Goal: Transaction & Acquisition: Purchase product/service

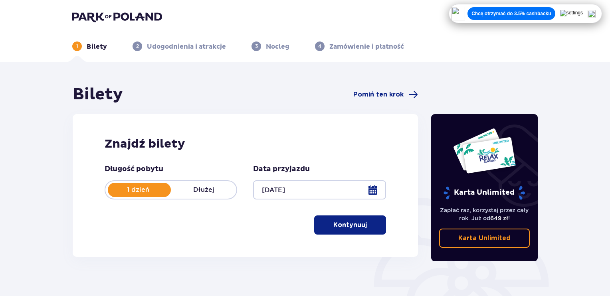
scroll to position [110, 0]
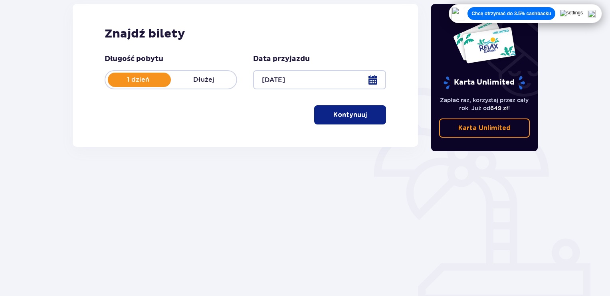
click at [342, 113] on p "Kontynuuj" at bounding box center [350, 115] width 34 height 9
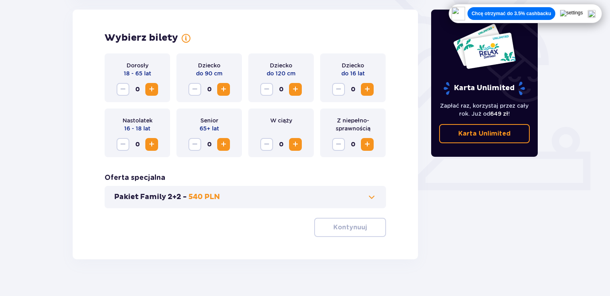
scroll to position [196, 0]
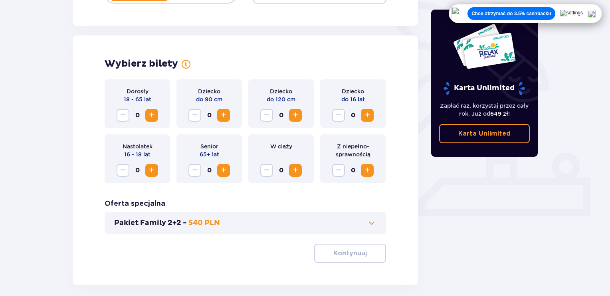
click at [152, 119] on span "Increase" at bounding box center [152, 116] width 10 height 10
click at [345, 252] on p "Kontynuuj" at bounding box center [350, 253] width 34 height 9
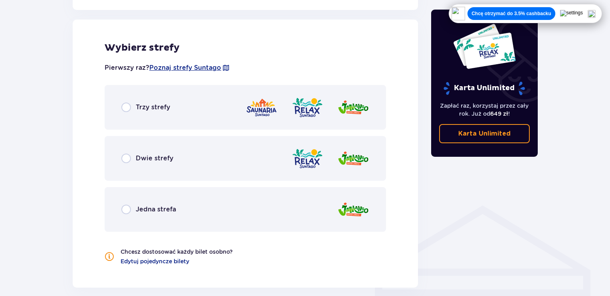
scroll to position [443, 0]
click at [157, 200] on div "Jedna strefa" at bounding box center [246, 209] width 282 height 45
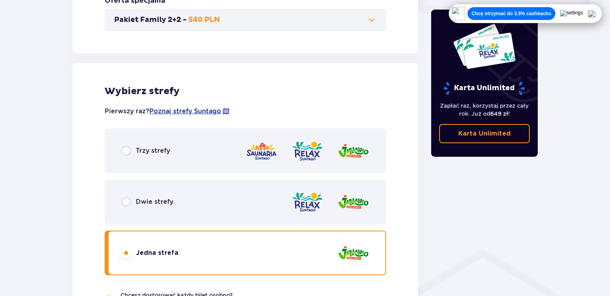
scroll to position [398, 0]
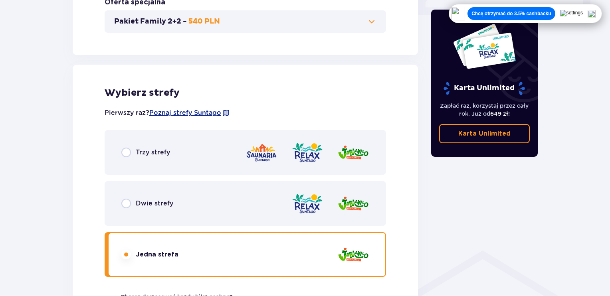
click at [222, 192] on div "Dwie strefy" at bounding box center [246, 203] width 282 height 45
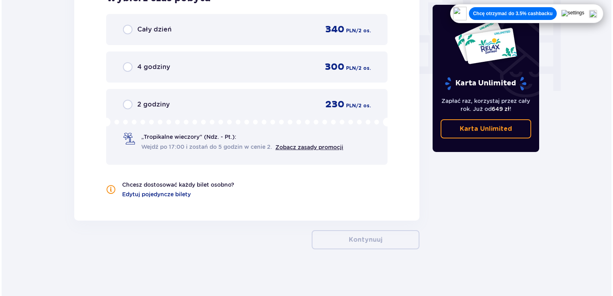
scroll to position [490, 0]
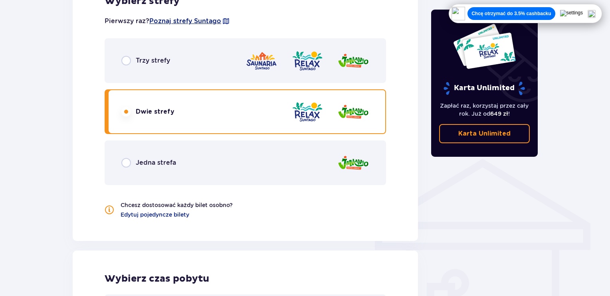
click at [194, 22] on span "Poznaj strefy Suntago" at bounding box center [185, 21] width 72 height 9
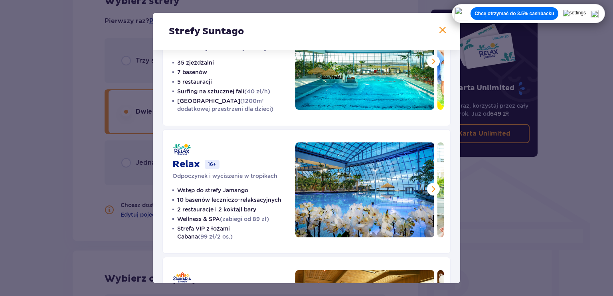
scroll to position [61, 0]
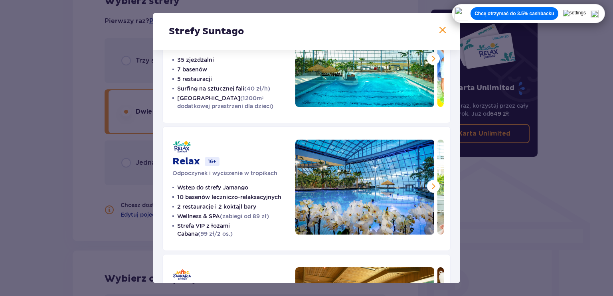
click at [433, 186] on span at bounding box center [434, 187] width 10 height 10
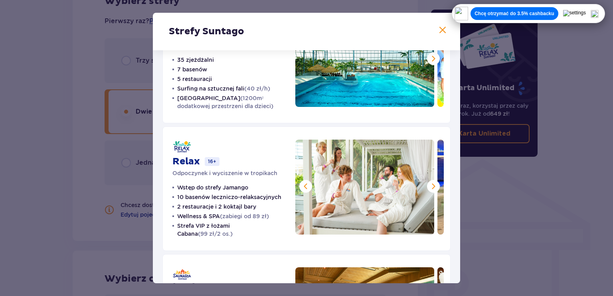
click at [433, 186] on span at bounding box center [434, 187] width 10 height 10
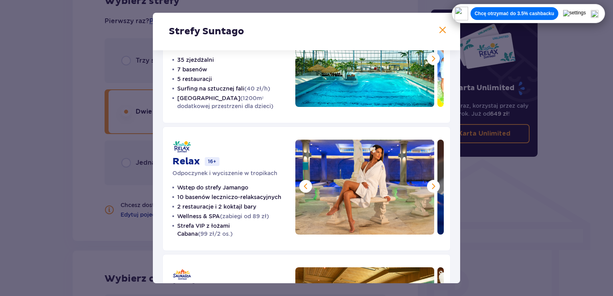
click at [433, 186] on span at bounding box center [434, 187] width 10 height 10
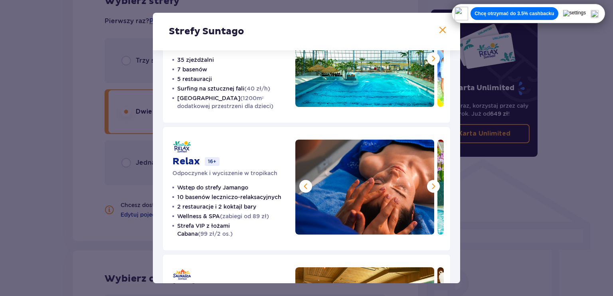
click at [433, 186] on span at bounding box center [434, 187] width 10 height 10
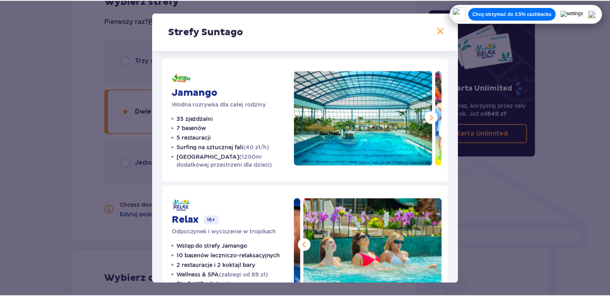
scroll to position [0, 0]
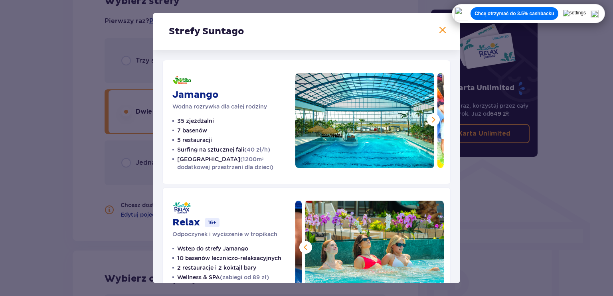
click at [427, 121] on button at bounding box center [433, 119] width 13 height 13
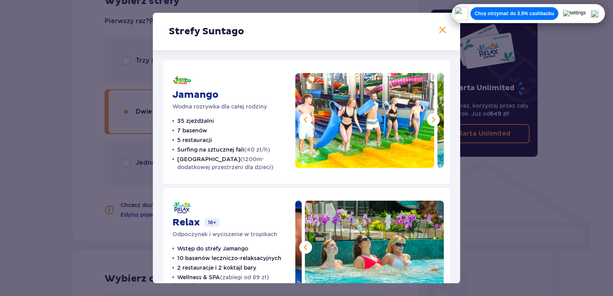
click at [427, 121] on button at bounding box center [433, 119] width 13 height 13
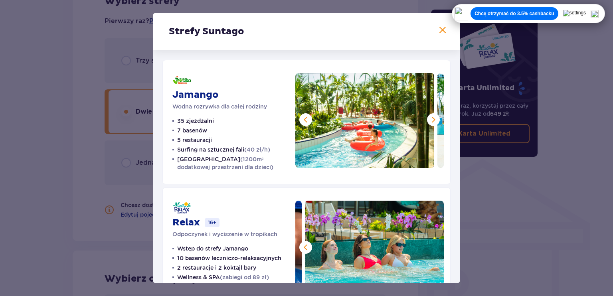
click at [438, 31] on span at bounding box center [443, 31] width 10 height 10
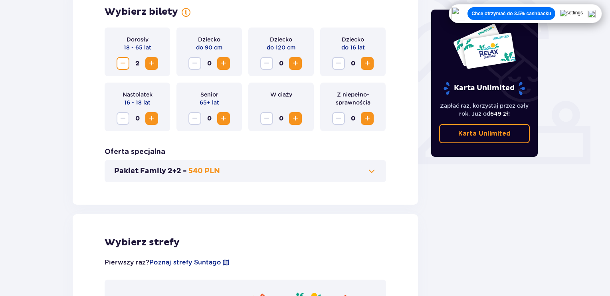
scroll to position [411, 0]
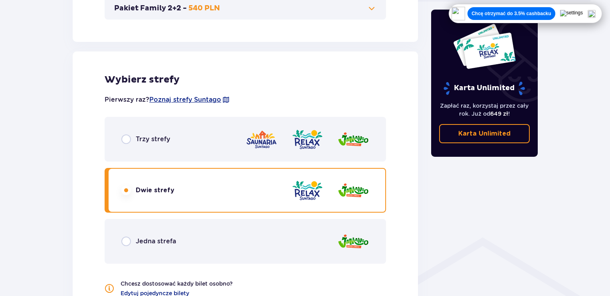
click at [143, 238] on p "Jedna strefa" at bounding box center [156, 241] width 40 height 9
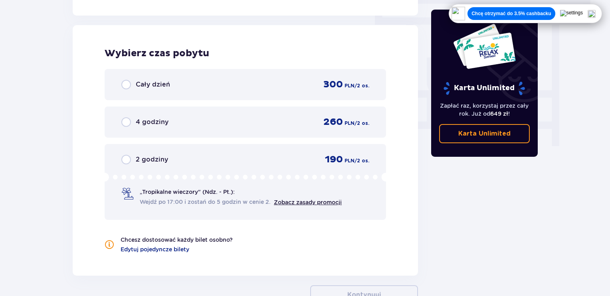
scroll to position [721, 0]
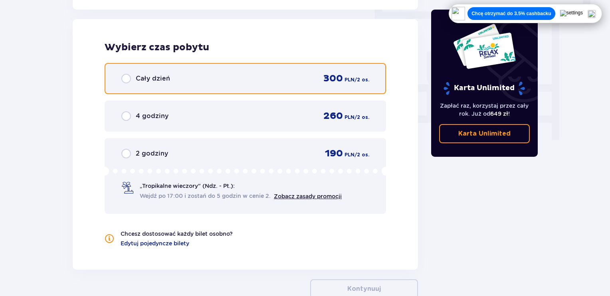
click at [130, 77] on input "radio" at bounding box center [126, 79] width 10 height 10
radio input "true"
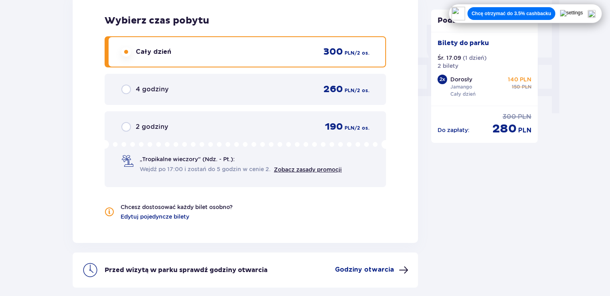
scroll to position [714, 0]
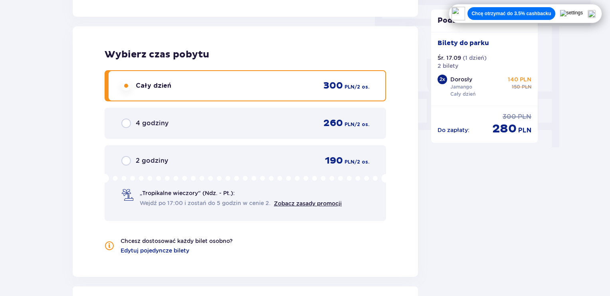
click at [595, 12] on img at bounding box center [592, 14] width 8 height 8
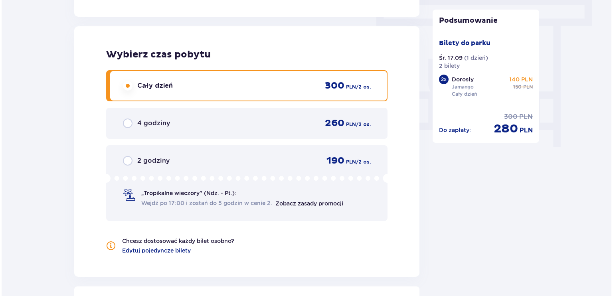
scroll to position [815, 0]
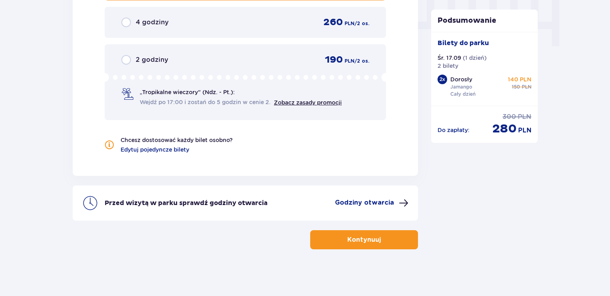
click at [396, 201] on button "Godziny otwarcia" at bounding box center [371, 203] width 73 height 10
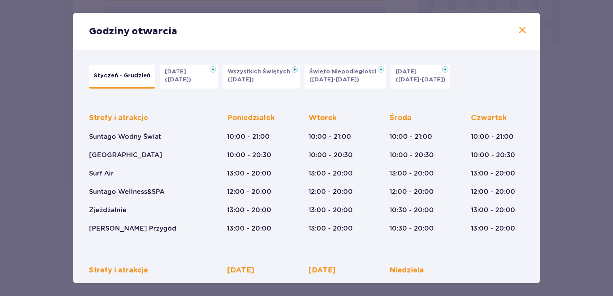
click at [522, 31] on span at bounding box center [523, 31] width 10 height 10
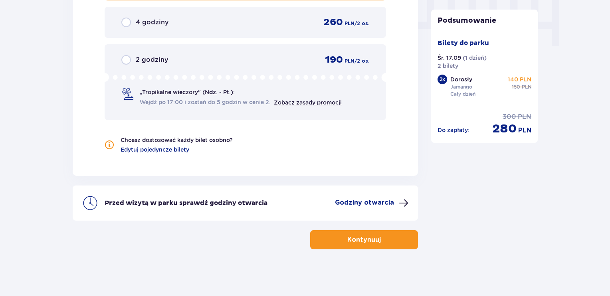
click at [373, 236] on p "Kontynuuj" at bounding box center [364, 240] width 34 height 9
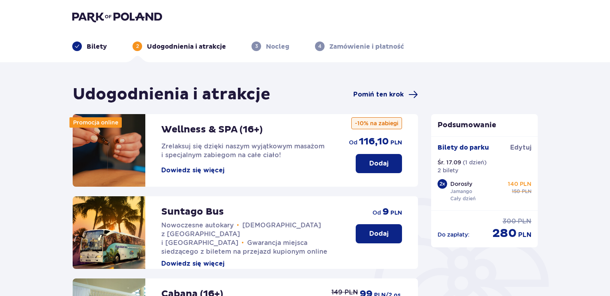
click at [404, 96] on span "Pomiń ten krok" at bounding box center [385, 95] width 65 height 10
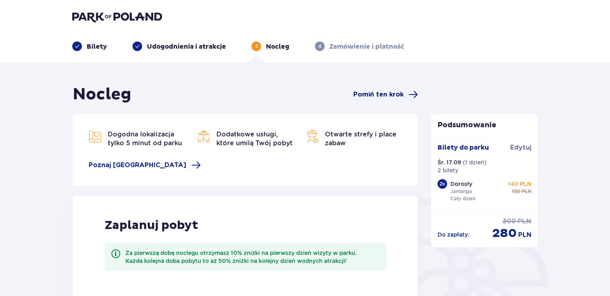
click at [375, 99] on span "Pomiń ten krok" at bounding box center [378, 94] width 50 height 9
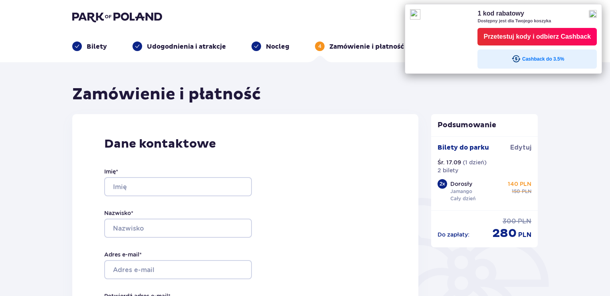
click at [596, 16] on img at bounding box center [593, 14] width 8 height 8
click at [529, 35] on div "Przetestuj kody i odbierz Cashback" at bounding box center [537, 37] width 107 height 12
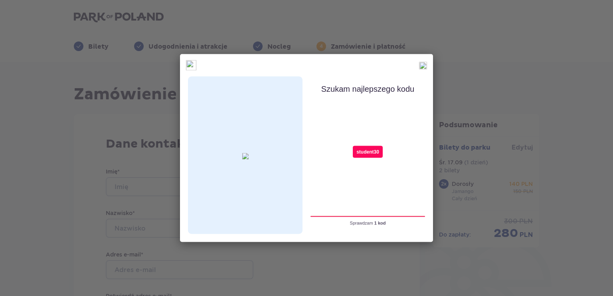
type input "student30"
click at [367, 155] on div "student30" at bounding box center [368, 152] width 30 height 12
click at [424, 63] on img at bounding box center [423, 66] width 8 height 8
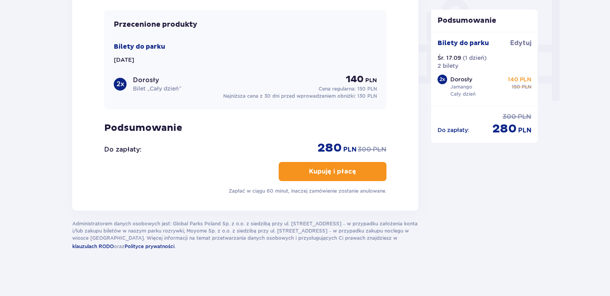
scroll to position [623, 0]
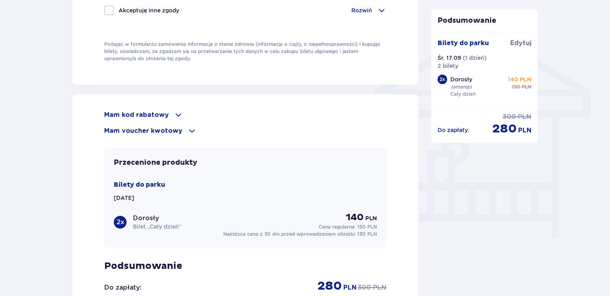
drag, startPoint x: 153, startPoint y: 107, endPoint x: 152, endPoint y: 111, distance: 4.3
click at [152, 111] on div "Mam kod rabatowy student30 Podany kod nie może zostać wykorzystany, ponieważ ża…" at bounding box center [245, 221] width 346 height 255
click at [152, 111] on p "Mam kod rabatowy" at bounding box center [136, 115] width 65 height 9
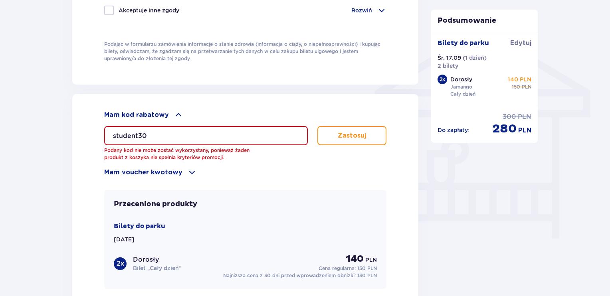
click at [358, 132] on p "Zastosuj" at bounding box center [352, 135] width 28 height 9
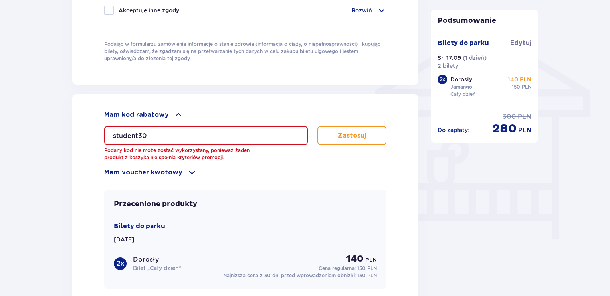
click at [358, 132] on p "Zastosuj" at bounding box center [352, 135] width 28 height 9
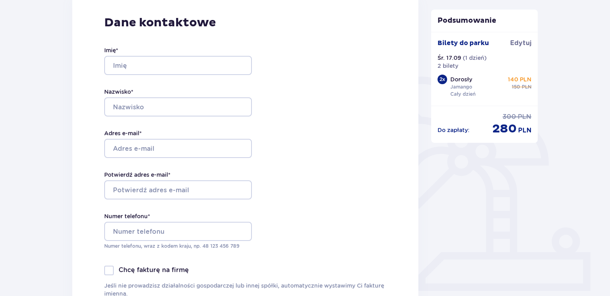
scroll to position [0, 0]
